Goal: Information Seeking & Learning: Find specific fact

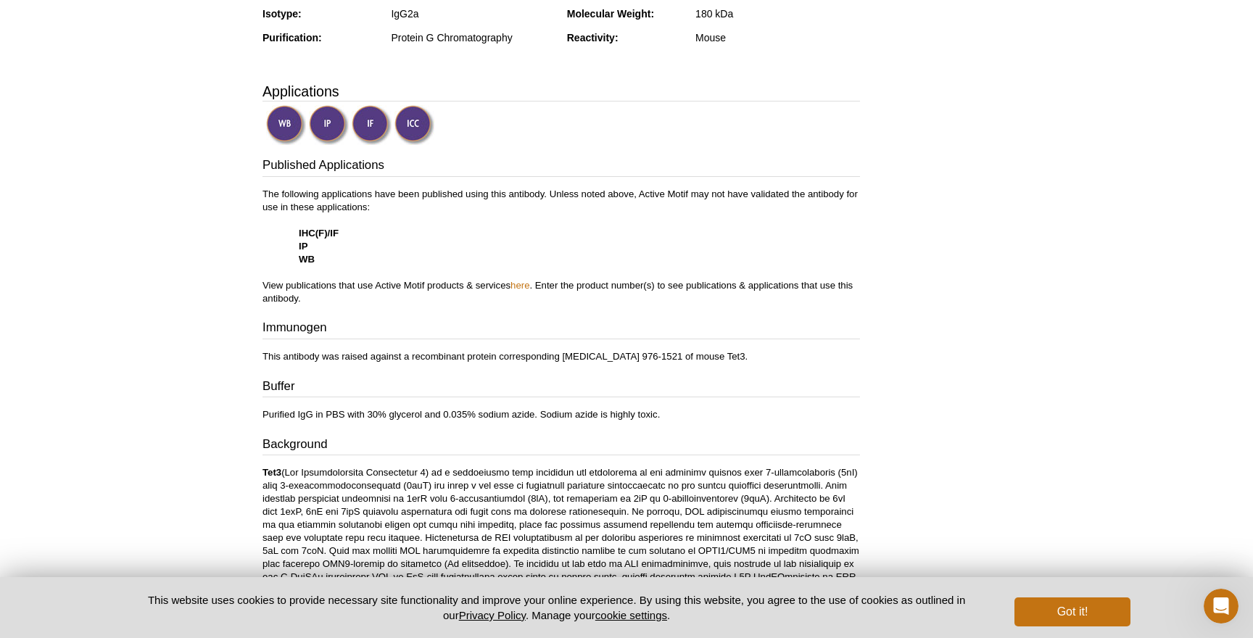
scroll to position [400, 0]
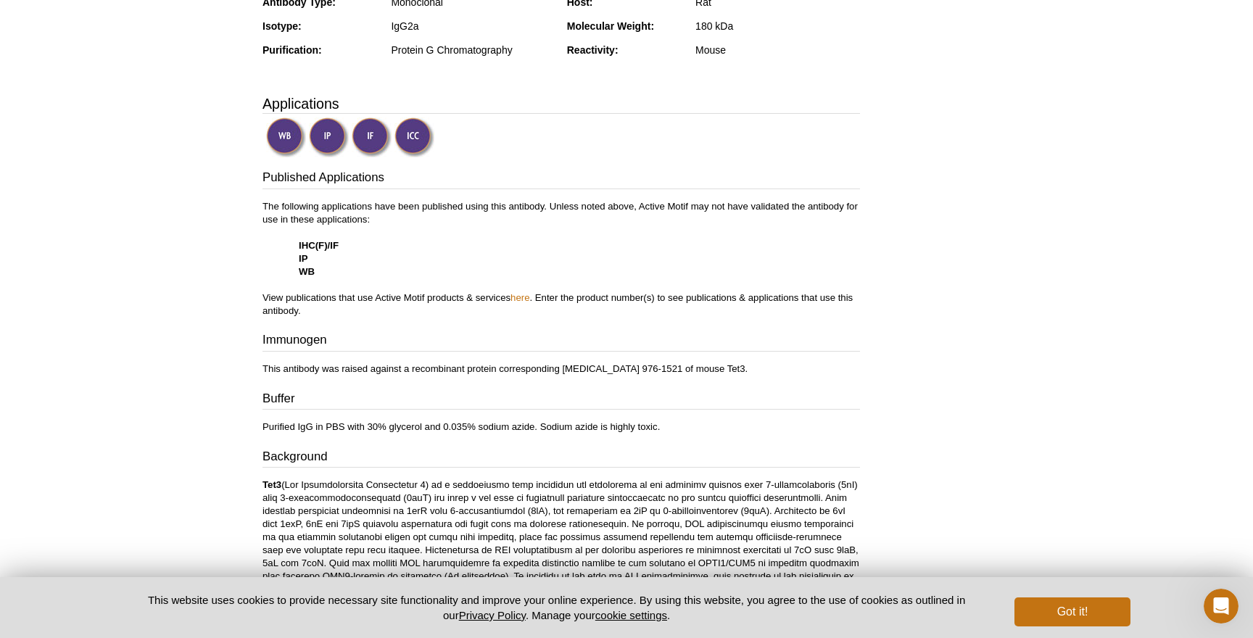
click at [535, 300] on p "The following applications have been published using this antibody. Unless note…" at bounding box center [562, 259] width 598 height 118
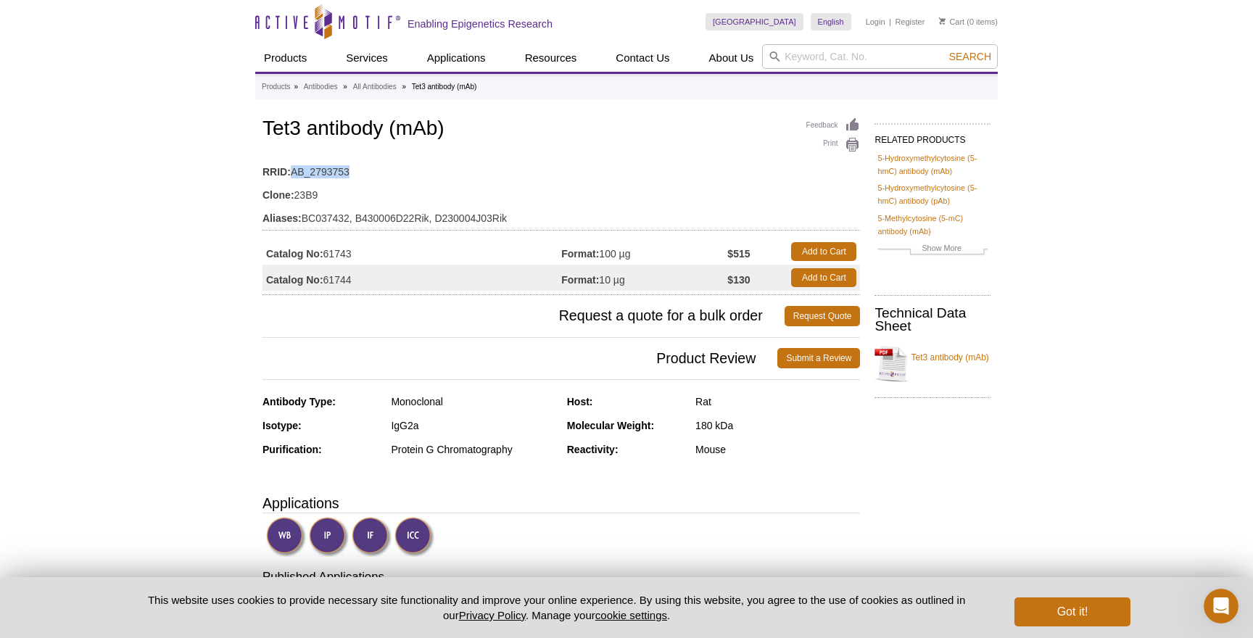
drag, startPoint x: 368, startPoint y: 173, endPoint x: 293, endPoint y: 172, distance: 74.7
click at [293, 172] on td "RRID: AB_2793753" at bounding box center [562, 168] width 598 height 23
copy td "AB_2793753"
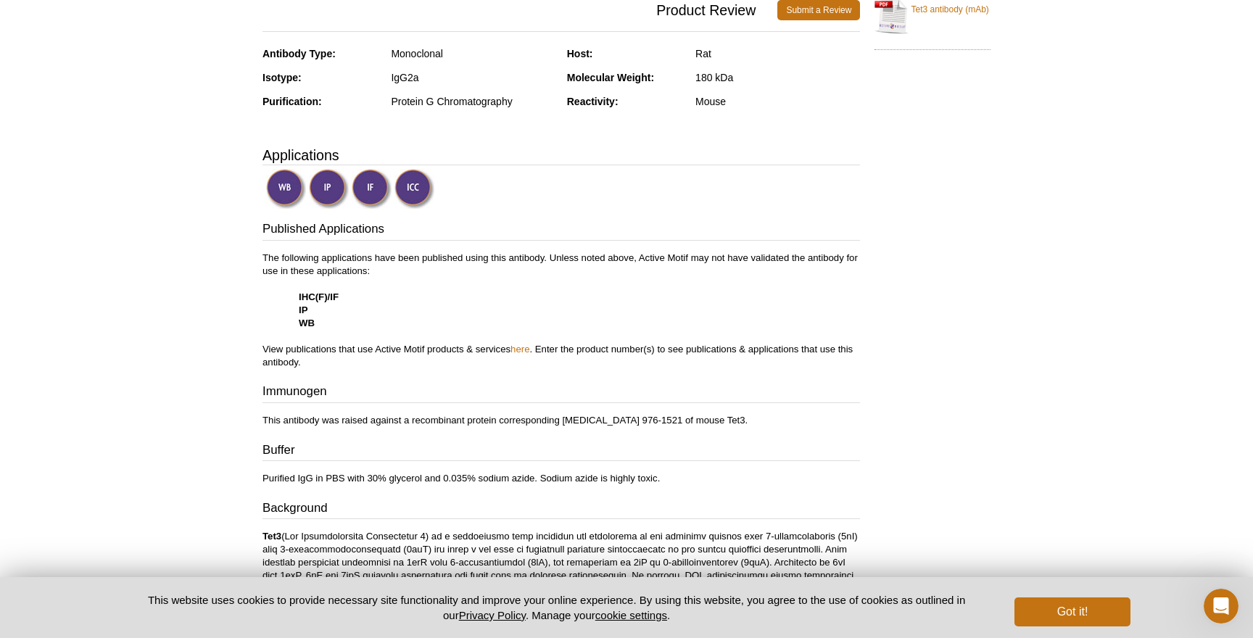
scroll to position [516, 0]
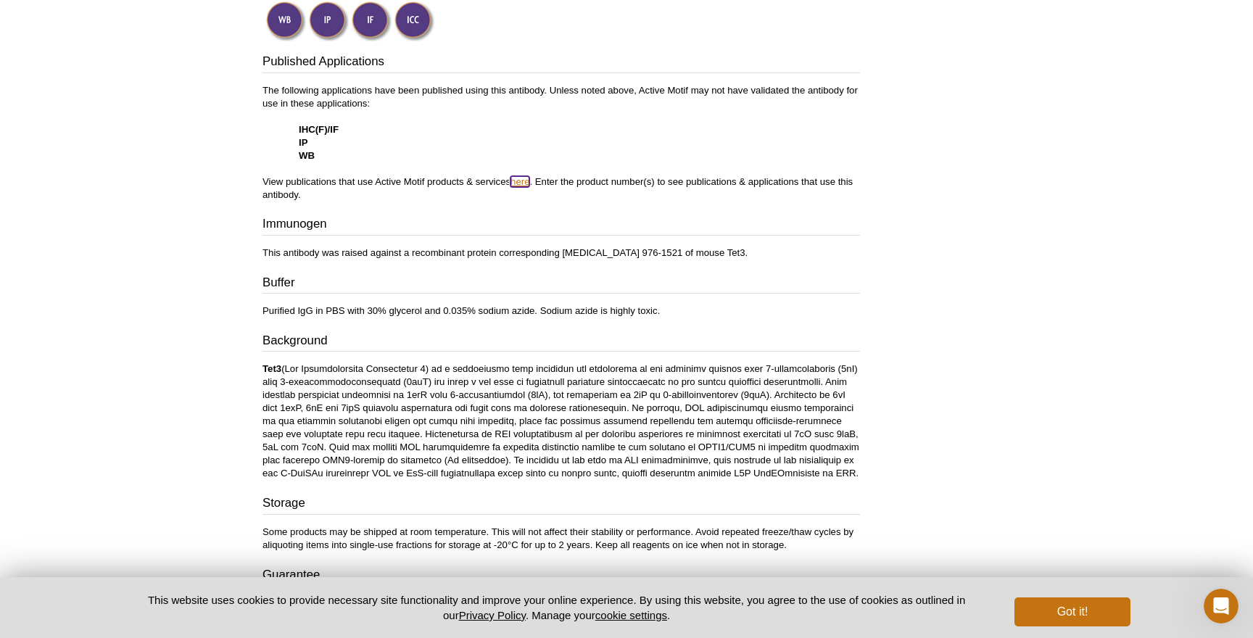
click at [519, 181] on link "here" at bounding box center [520, 181] width 19 height 11
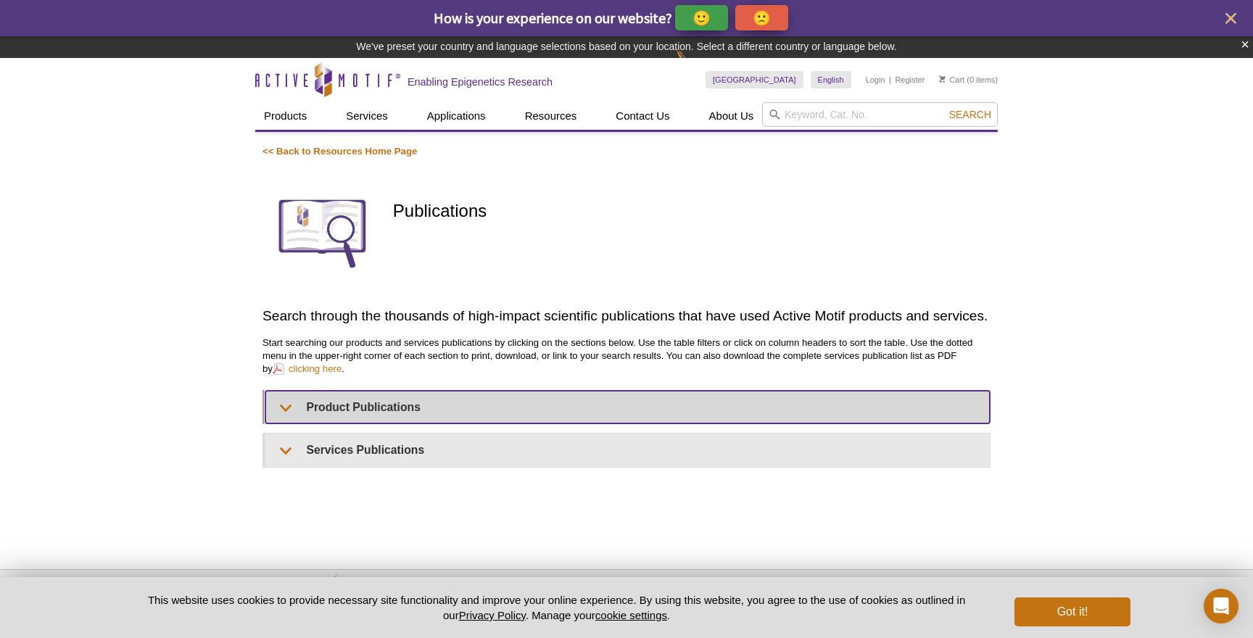
click at [450, 410] on summary "Product Publications" at bounding box center [627, 407] width 725 height 33
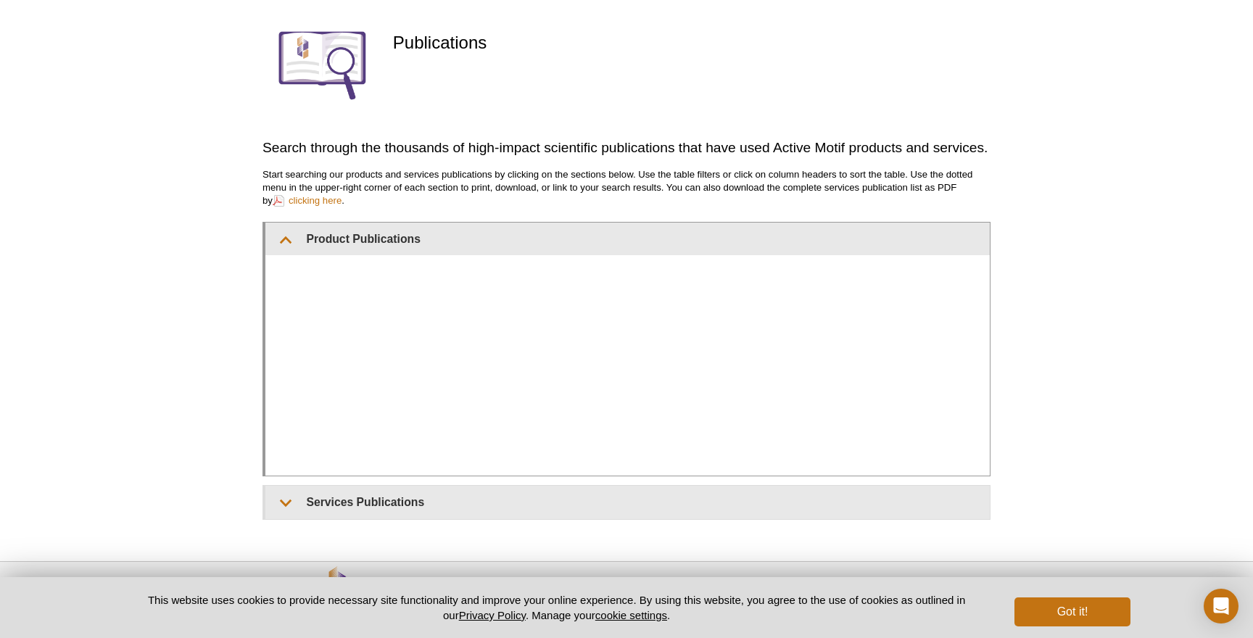
scroll to position [194, 0]
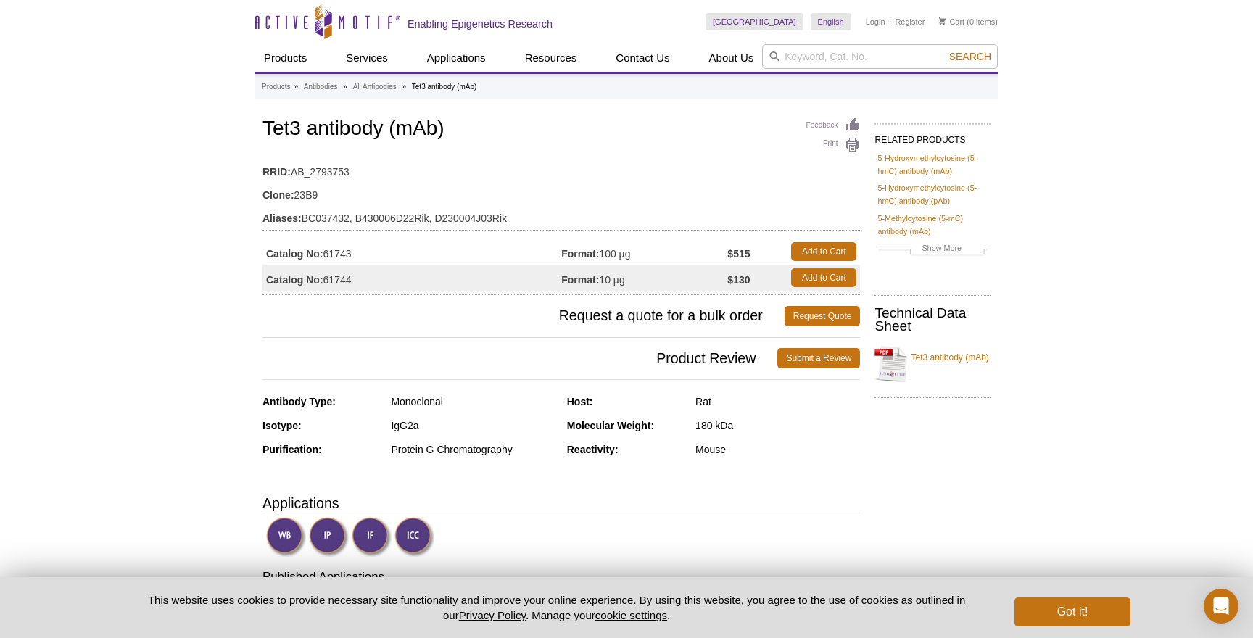
click at [361, 254] on td "Catalog No: 61743" at bounding box center [412, 252] width 299 height 26
drag, startPoint x: 359, startPoint y: 280, endPoint x: 325, endPoint y: 281, distance: 34.1
click at [325, 281] on td "Catalog No: 61744" at bounding box center [412, 278] width 299 height 26
copy td "61744"
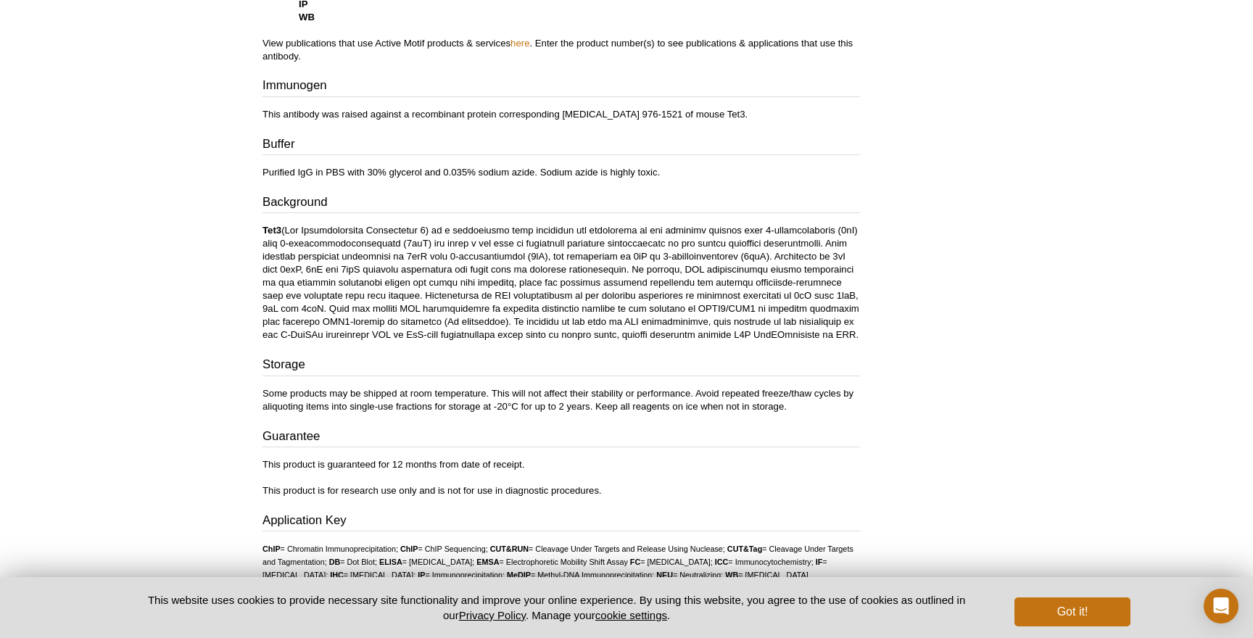
scroll to position [648, 0]
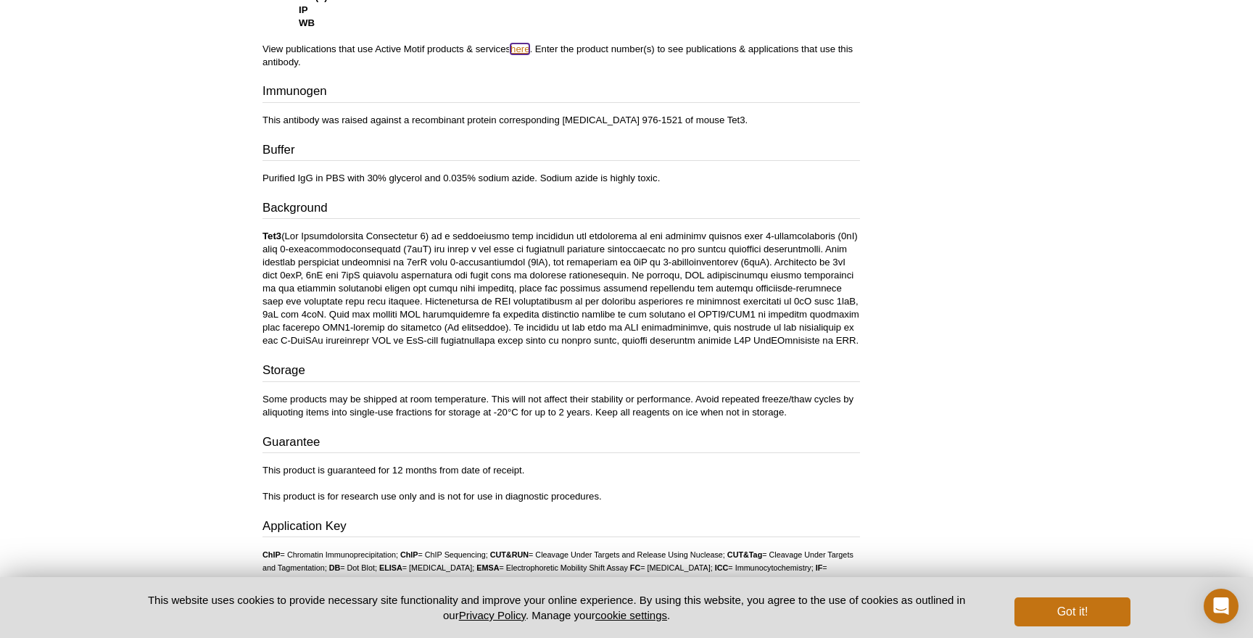
click at [521, 45] on link "here" at bounding box center [520, 49] width 19 height 11
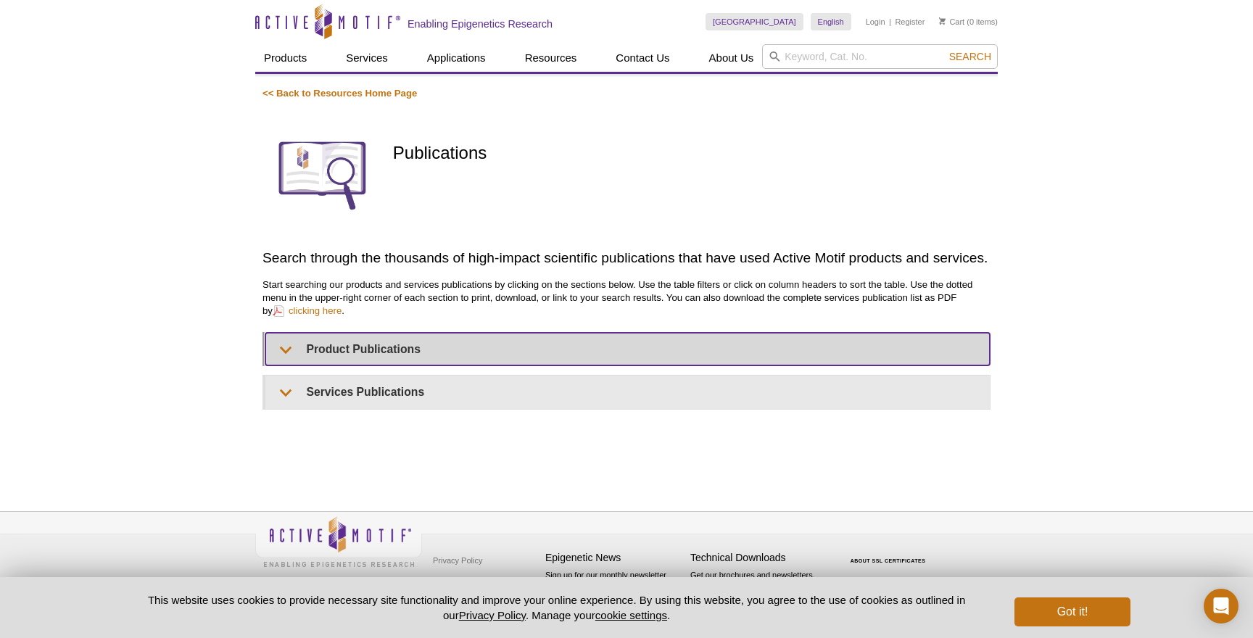
click at [458, 355] on summary "Product Publications" at bounding box center [627, 349] width 725 height 33
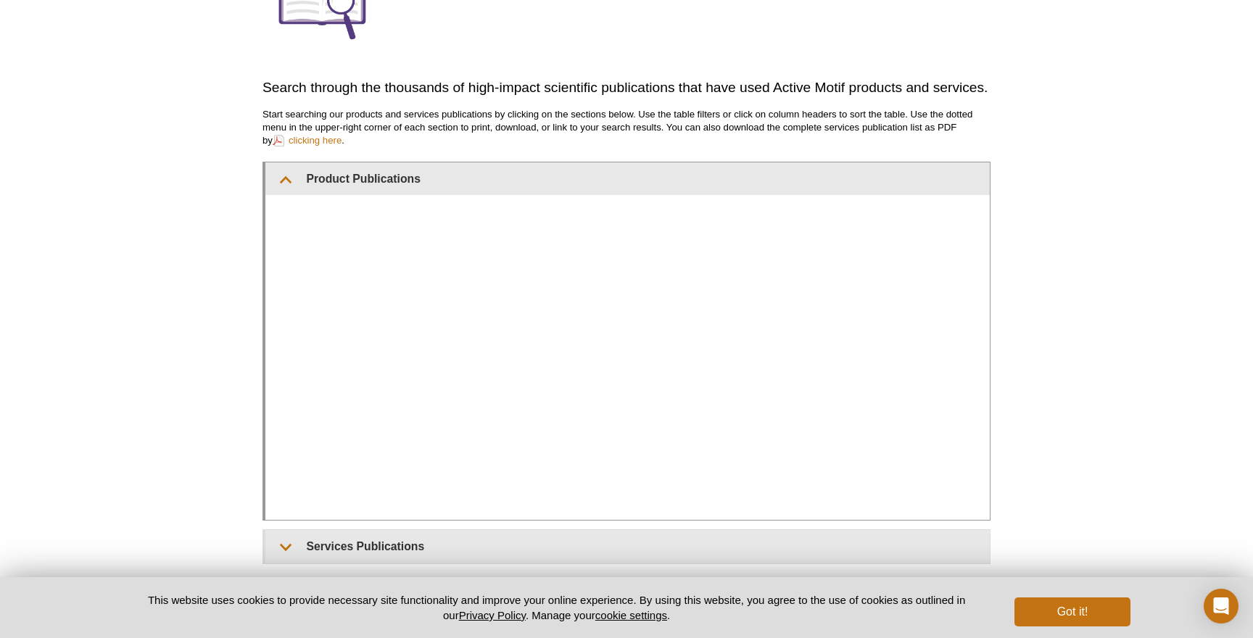
scroll to position [299, 0]
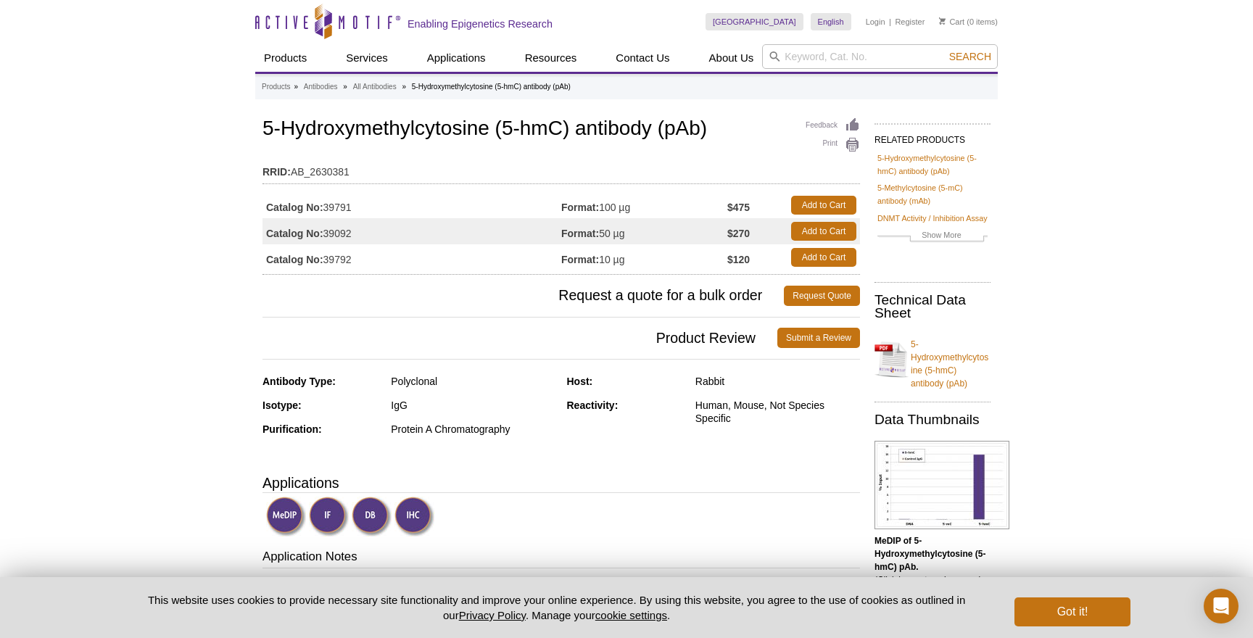
drag, startPoint x: 450, startPoint y: 207, endPoint x: 252, endPoint y: 202, distance: 198.1
